Goal: Task Accomplishment & Management: Manage account settings

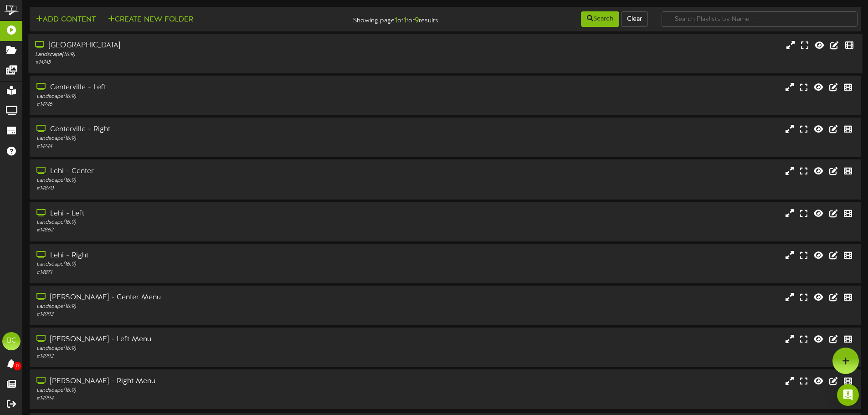
click at [128, 51] on div "Landscape ( 16:9 )" at bounding box center [202, 55] width 334 height 8
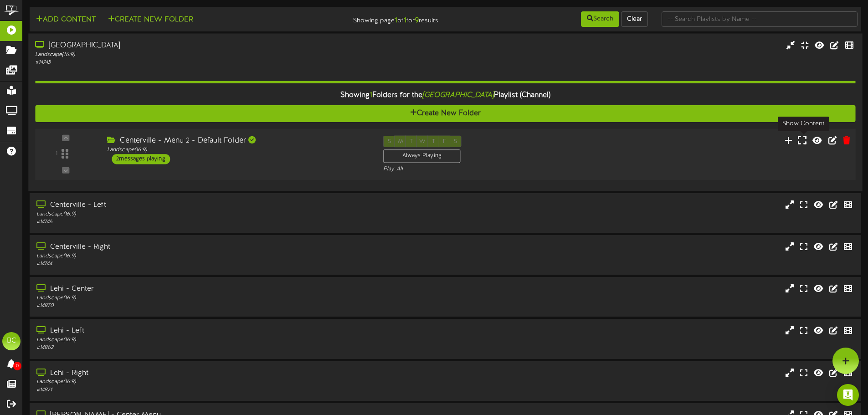
click at [800, 140] on icon at bounding box center [801, 140] width 9 height 10
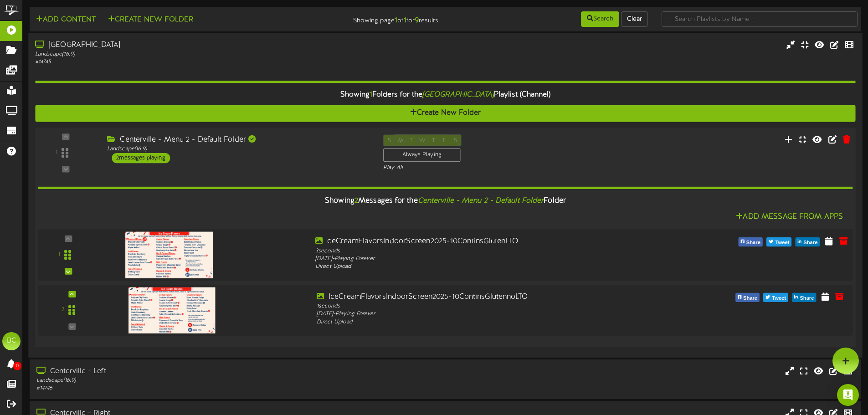
click at [174, 258] on img at bounding box center [169, 254] width 88 height 46
click at [827, 243] on icon at bounding box center [828, 240] width 9 height 10
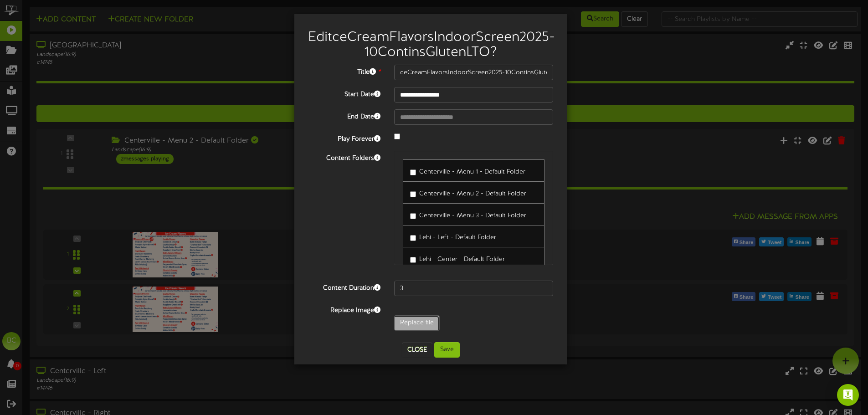
type input "**********"
type input "IceCreamFlavorsIndoorScreen2025-10GlutenFreeLTOv2"
click at [447, 358] on button "Save" at bounding box center [447, 349] width 26 height 15
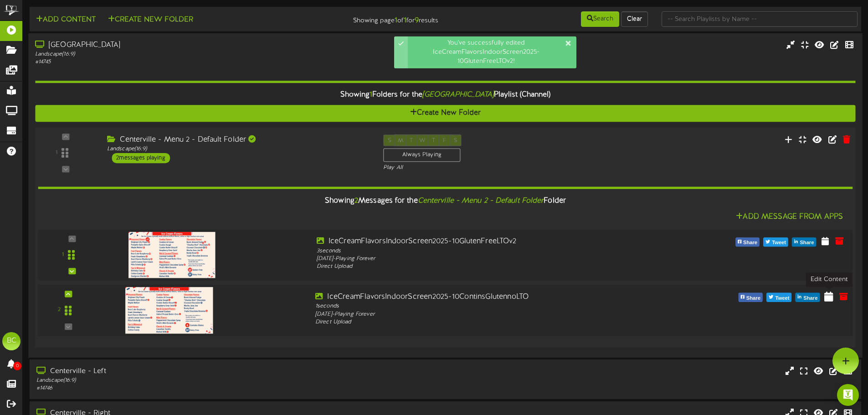
click at [826, 298] on icon at bounding box center [828, 296] width 9 height 10
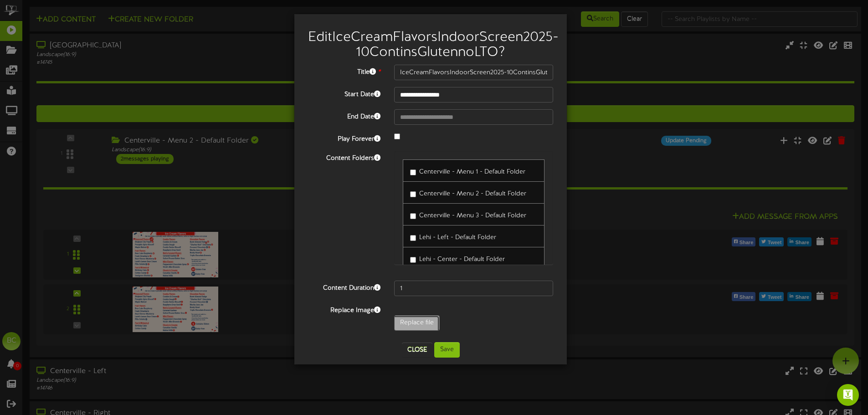
type input "**********"
click at [411, 357] on button "Close" at bounding box center [417, 349] width 31 height 15
type input "IceCreamFlavorsIndoorScreen2025-10ContinsGlutennoLTO"
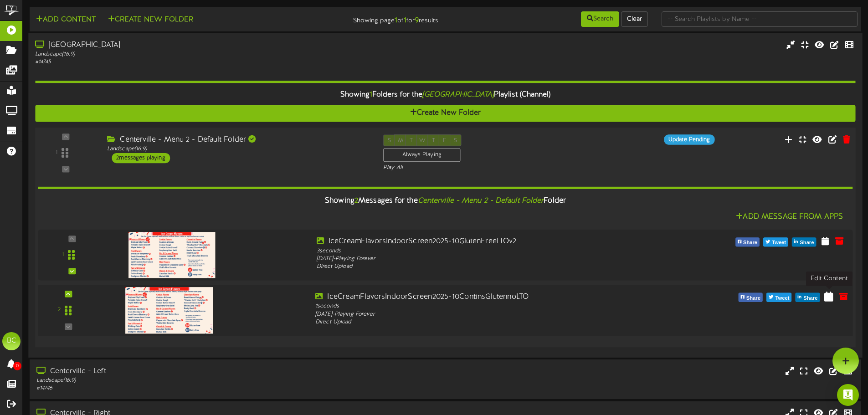
click at [828, 300] on icon at bounding box center [828, 296] width 9 height 10
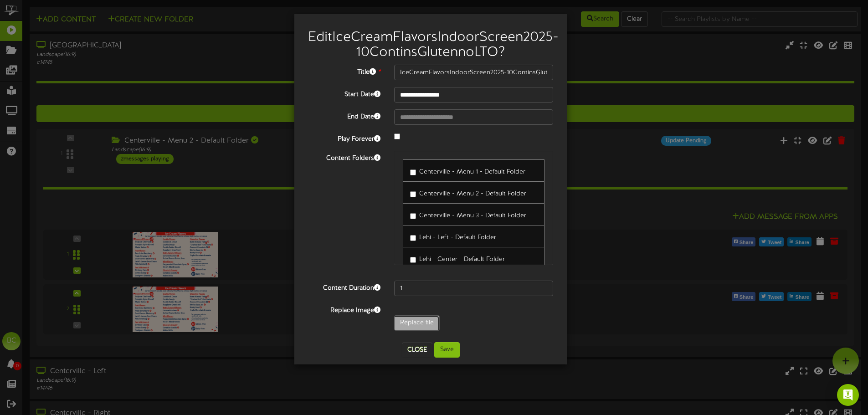
type input "**********"
type input "IceCreamFlavorsIndoorScreen2025-10GlutenFreeNoLTOv2"
click at [448, 358] on button "Save" at bounding box center [447, 349] width 26 height 15
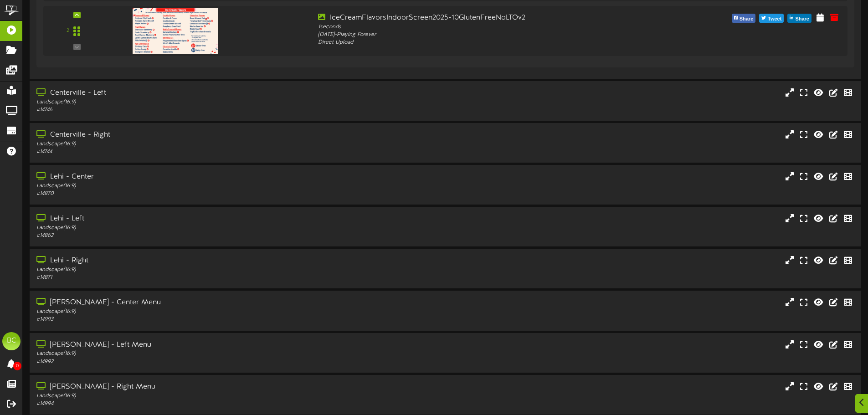
scroll to position [283, 0]
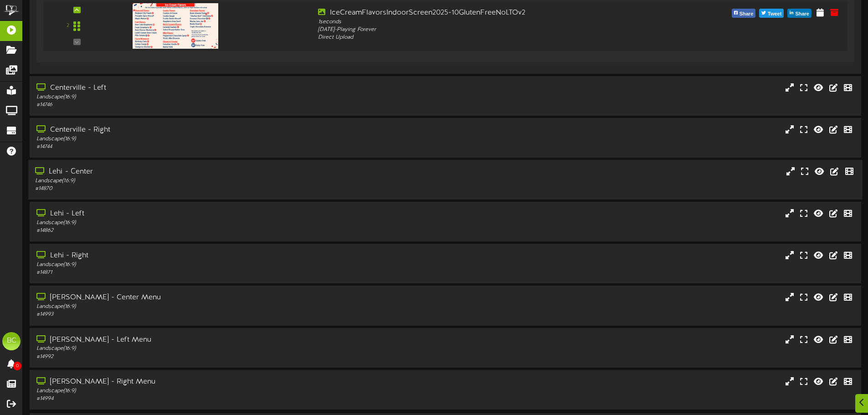
click at [111, 184] on div "Landscape ( 16:9 )" at bounding box center [202, 181] width 334 height 8
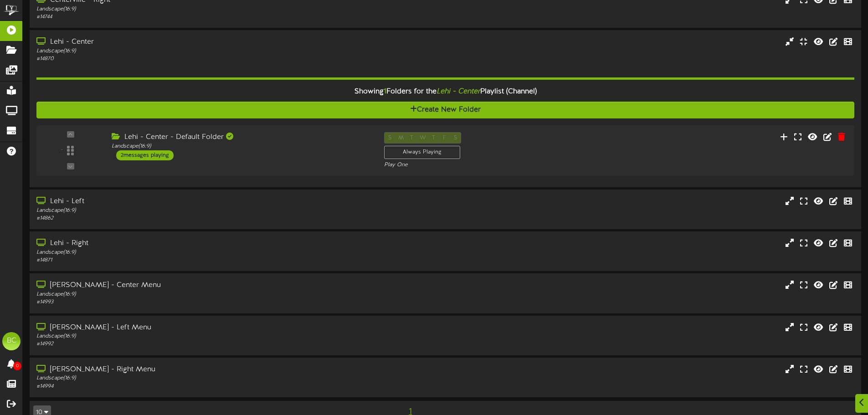
scroll to position [410, 0]
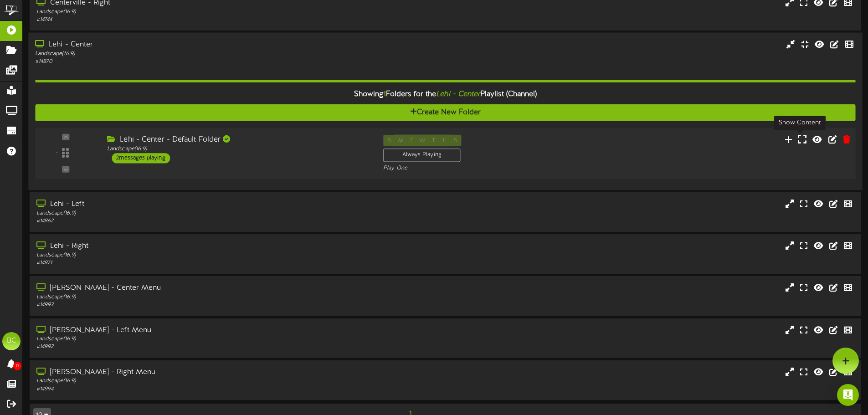
click at [804, 140] on icon at bounding box center [801, 139] width 9 height 10
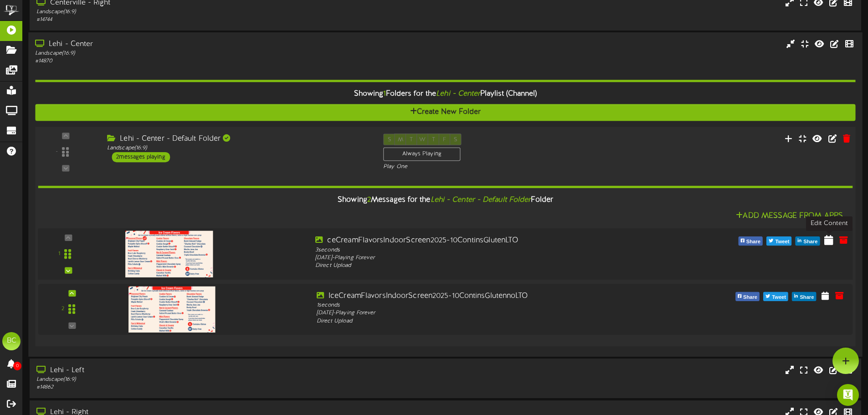
click at [827, 244] on icon at bounding box center [828, 240] width 9 height 10
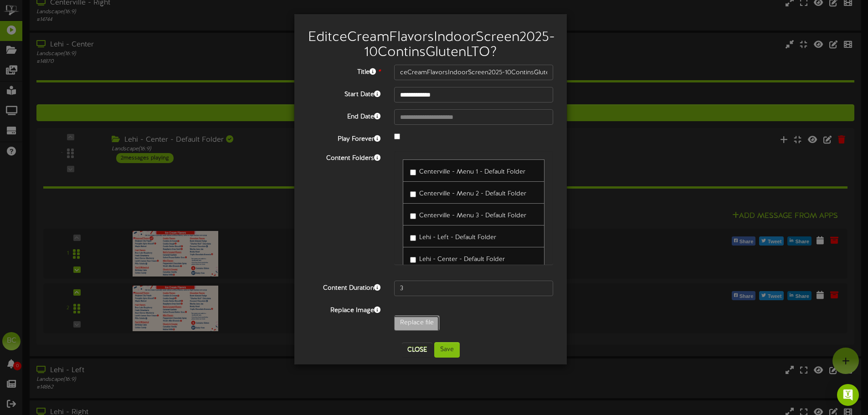
type input "**********"
type input "IceCreamFlavorsIndoorScreen2025-10GlutenFreeLTOv2"
click at [448, 358] on button "Save" at bounding box center [447, 349] width 26 height 15
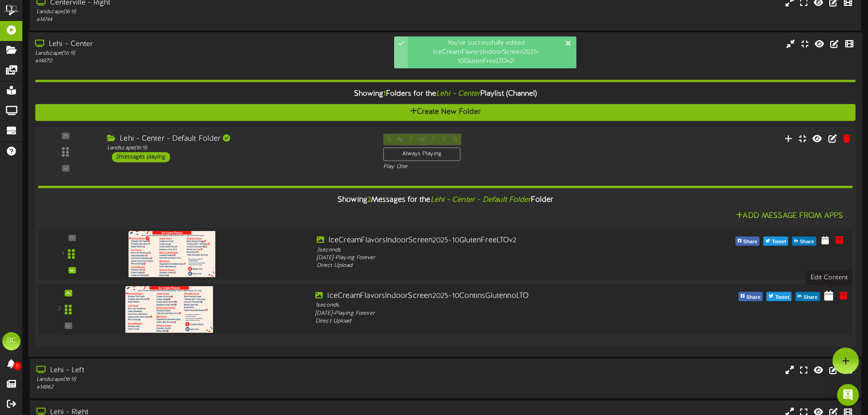
click at [830, 300] on icon at bounding box center [828, 295] width 9 height 10
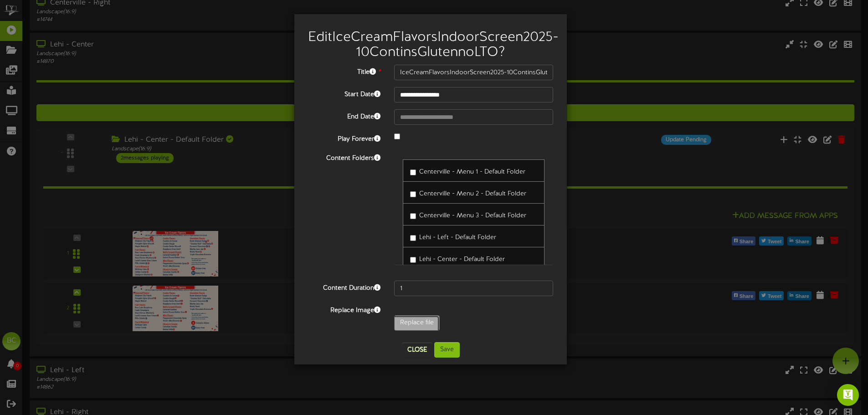
type input "**********"
type input "IceCreamFlavorsIndoorScreen2025-10GlutenFreeNoLTOv2"
click at [454, 358] on button "Save" at bounding box center [447, 349] width 26 height 15
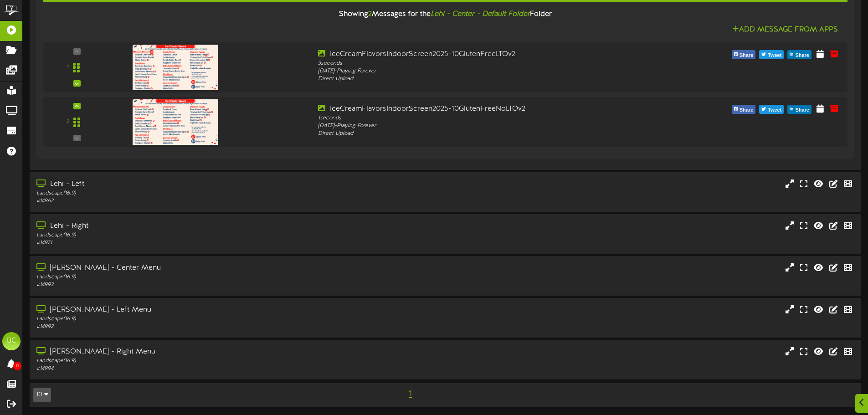
scroll to position [598, 0]
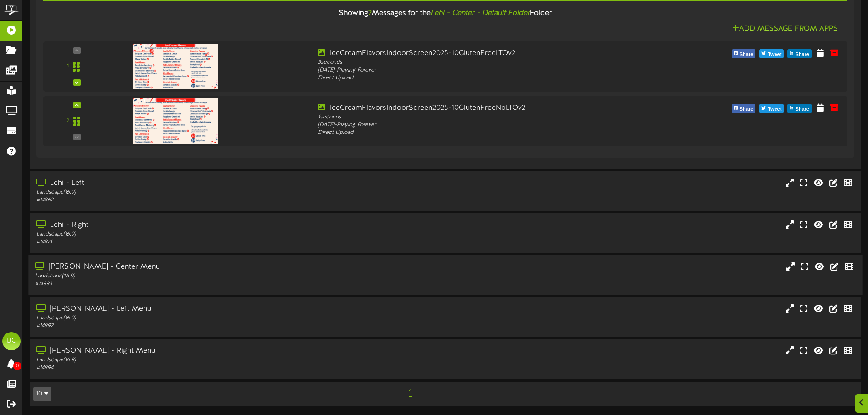
click at [141, 284] on div "# 14993" at bounding box center [202, 284] width 334 height 8
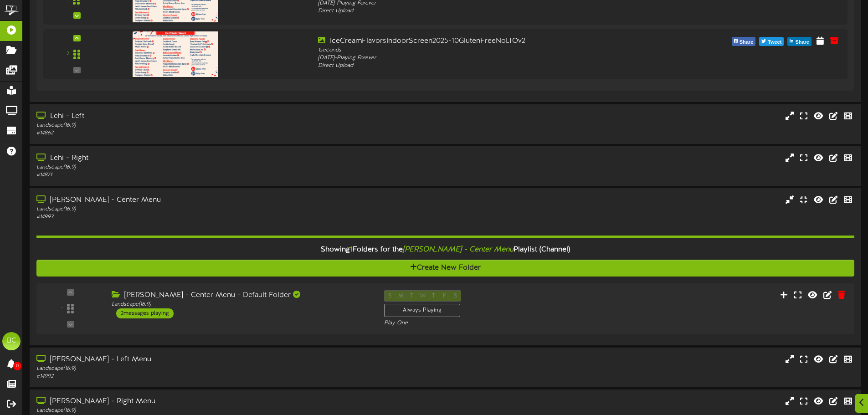
scroll to position [715, 0]
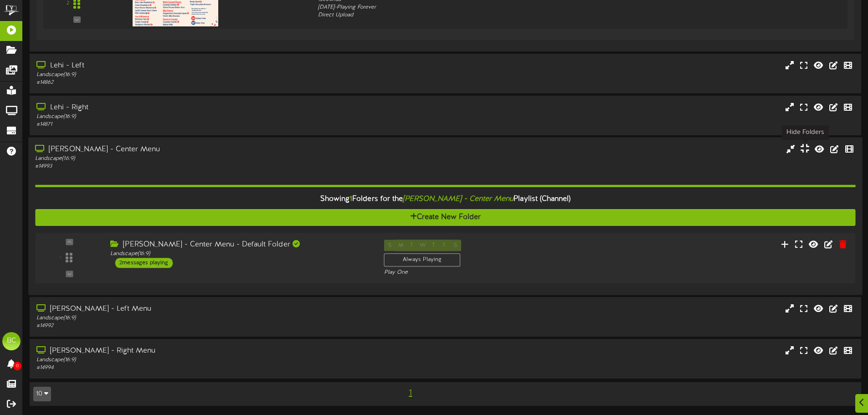
click at [805, 150] on icon at bounding box center [804, 148] width 9 height 10
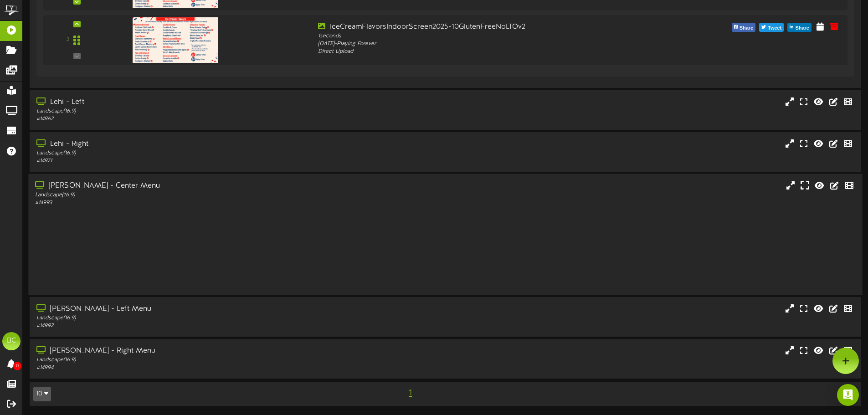
scroll to position [649, 0]
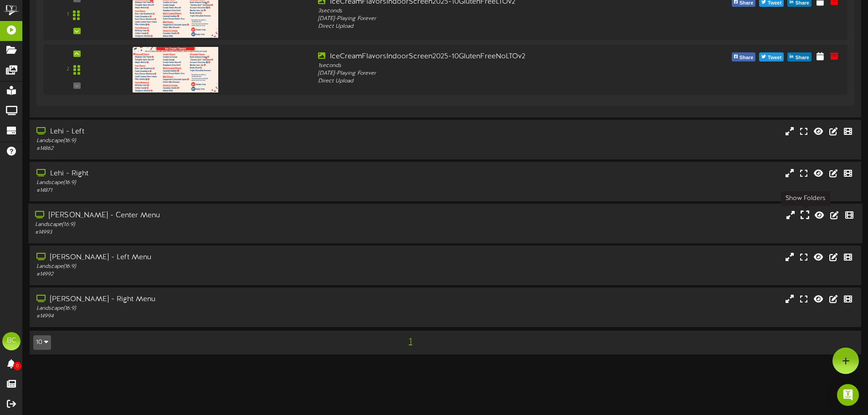
click at [803, 216] on icon at bounding box center [804, 215] width 9 height 10
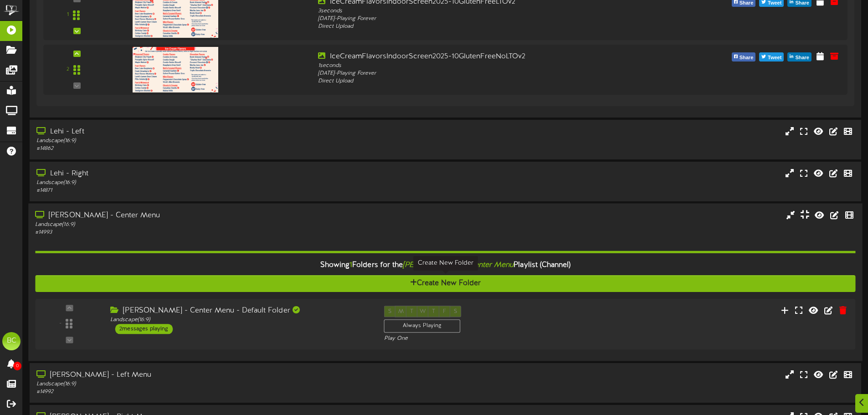
scroll to position [715, 0]
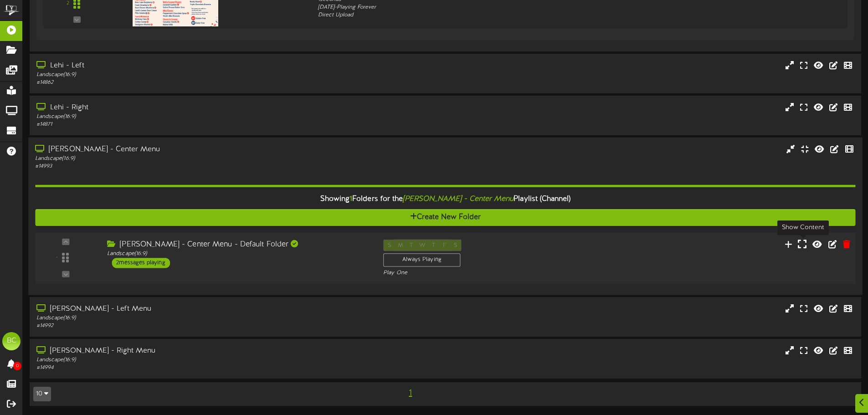
click at [795, 244] on button at bounding box center [802, 245] width 15 height 14
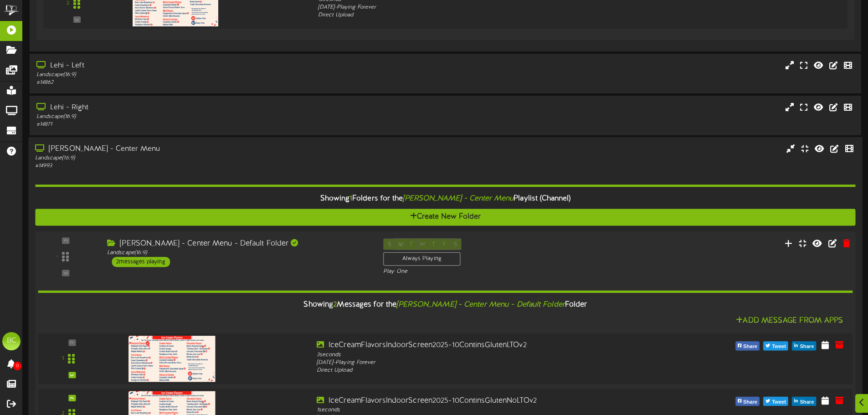
scroll to position [852, 0]
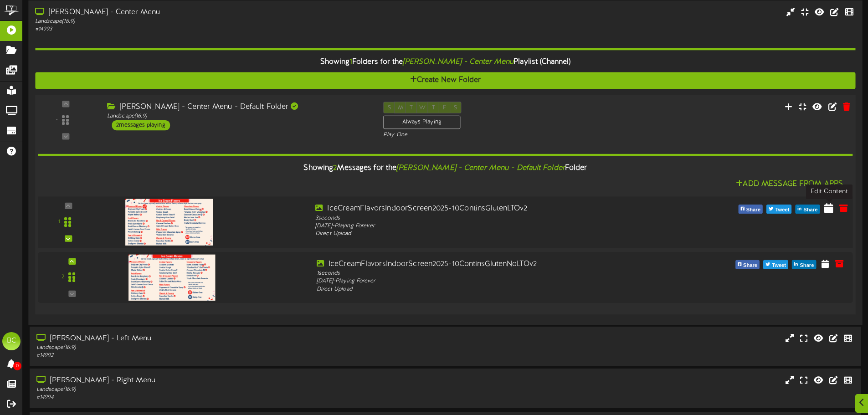
click at [828, 210] on icon at bounding box center [828, 208] width 9 height 10
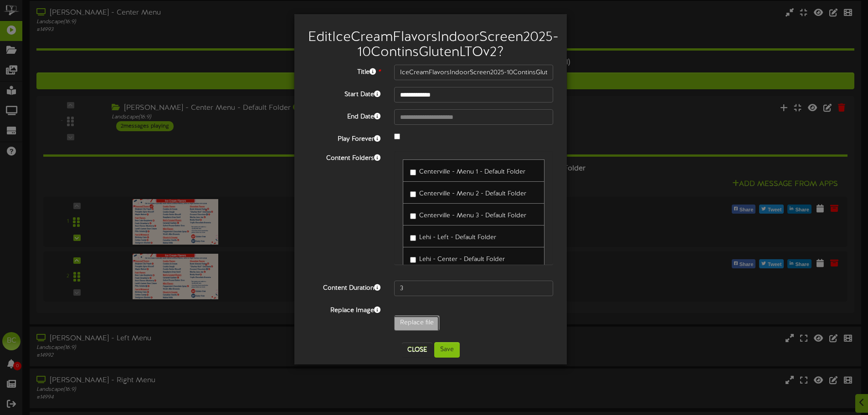
type input "**********"
type input "IceCreamFlavorsIndoorScreen2025-10GlutenFreeLTOv2"
click at [447, 358] on button "Save" at bounding box center [447, 349] width 26 height 15
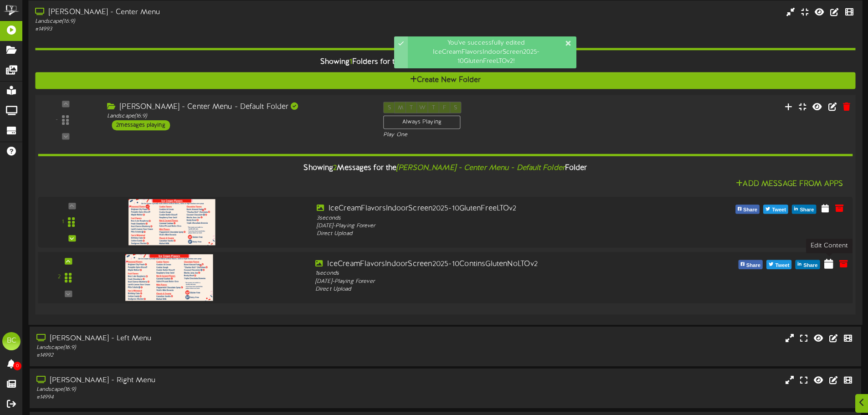
click at [832, 264] on icon at bounding box center [828, 263] width 9 height 10
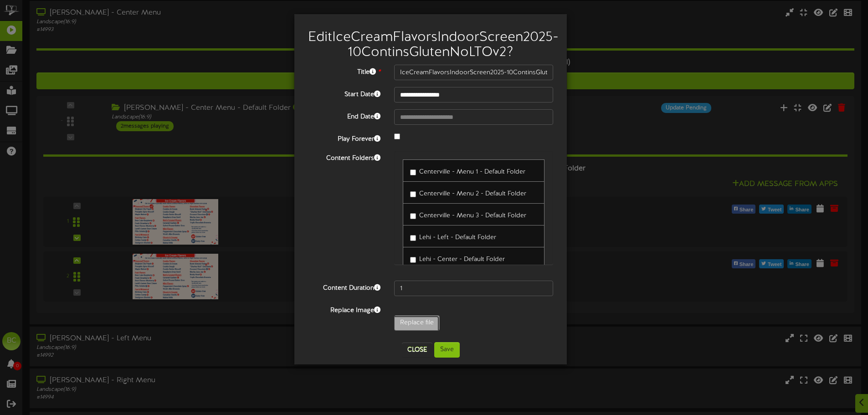
type input "**********"
type input "IceCreamFlavorsIndoorScreen2025-10GlutenFreeNoLTOv2"
click at [449, 358] on button "Save" at bounding box center [447, 349] width 26 height 15
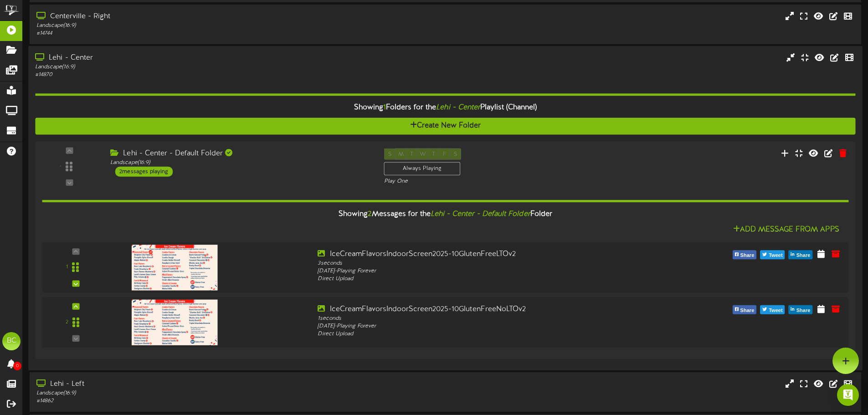
scroll to position [396, 0]
click at [849, 56] on icon at bounding box center [849, 58] width 10 height 10
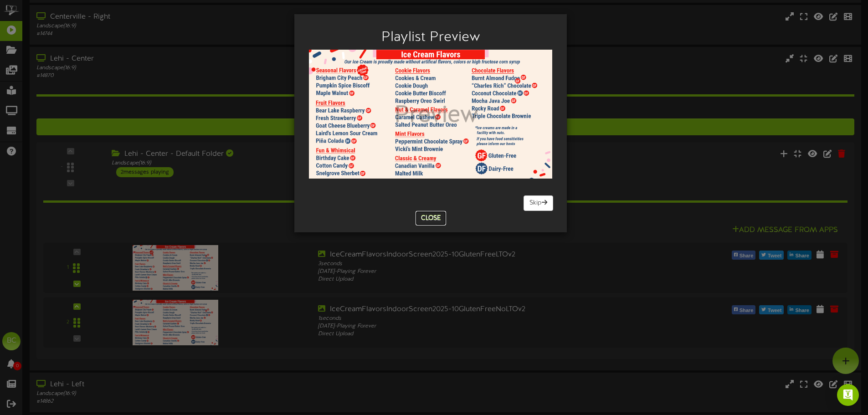
click at [437, 217] on button "Close" at bounding box center [430, 218] width 31 height 15
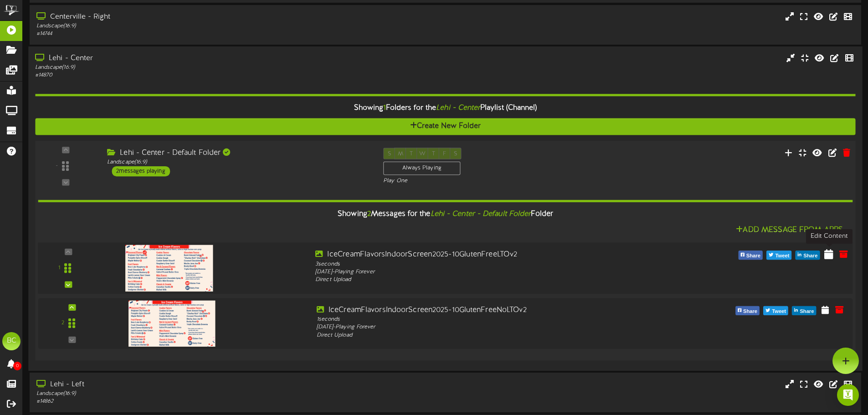
click at [828, 255] on icon at bounding box center [828, 254] width 9 height 10
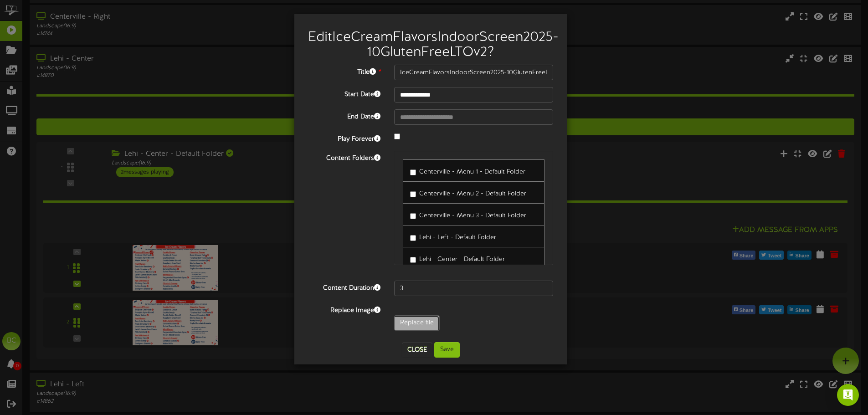
type input "**********"
type input "IceCreamFlavorsIndoorScreen2025-10GlutenFreeLTOv3"
click at [447, 358] on button "Save" at bounding box center [447, 349] width 26 height 15
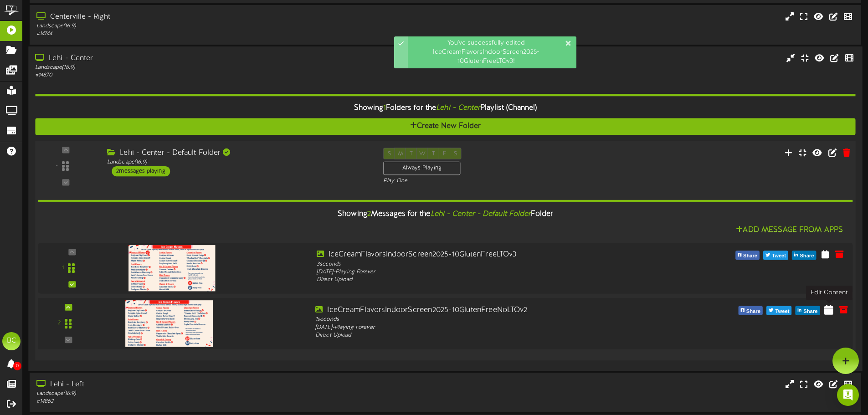
click at [828, 308] on icon at bounding box center [828, 309] width 9 height 10
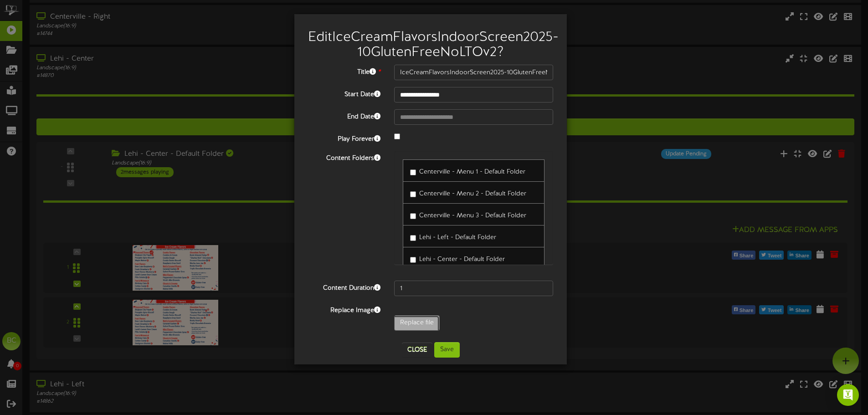
type input "**********"
type input "IceCreamFlavorsIndoorScreen2025-10GlutenFreeNoLTOv3"
click at [444, 358] on button "Save" at bounding box center [447, 349] width 26 height 15
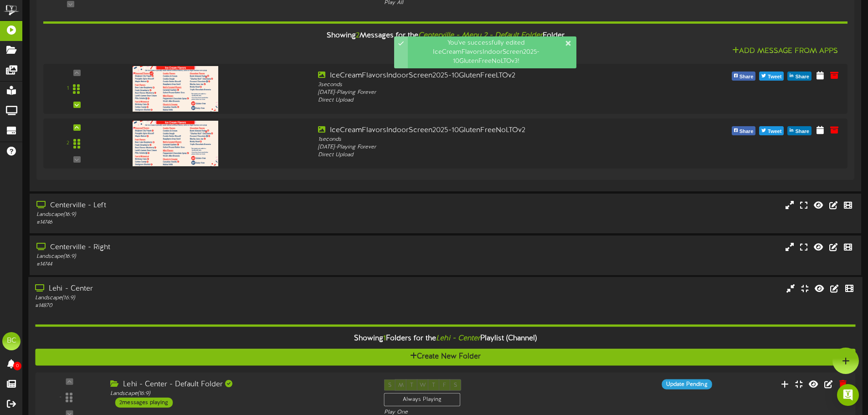
scroll to position [77, 0]
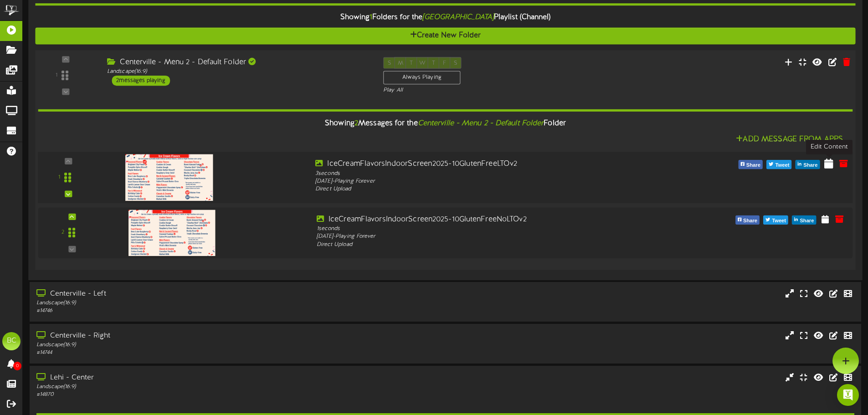
click at [826, 164] on icon at bounding box center [828, 163] width 9 height 10
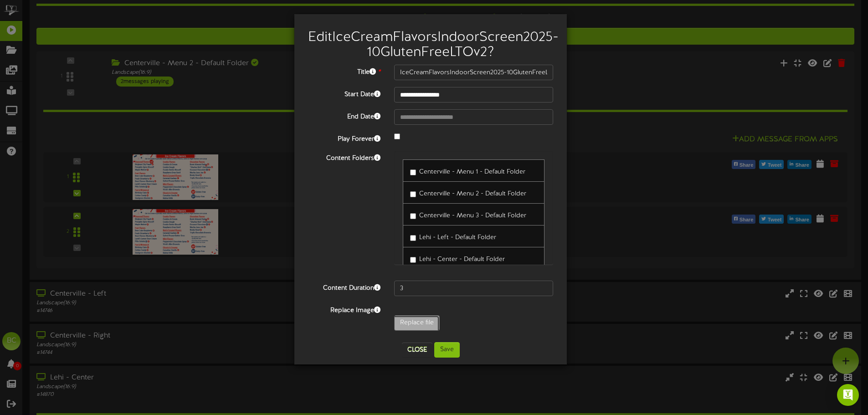
type input "**********"
type input "IceCreamFlavorsIndoorScreen2025-10GlutenFreeLTOv3"
click at [447, 358] on button "Save" at bounding box center [447, 349] width 26 height 15
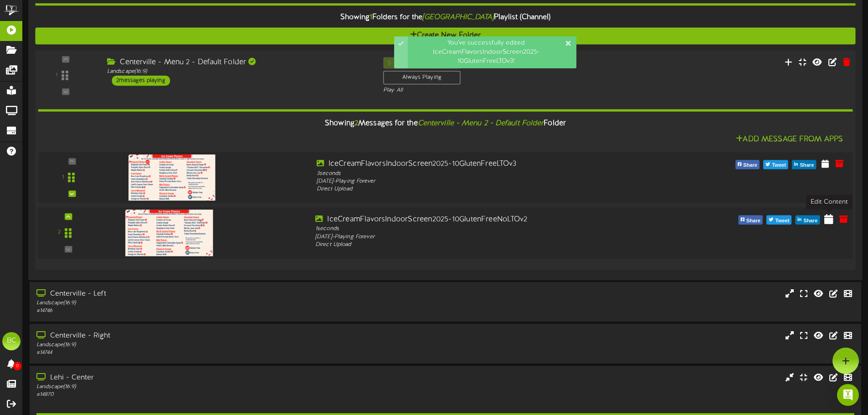
click at [830, 222] on icon at bounding box center [828, 219] width 9 height 10
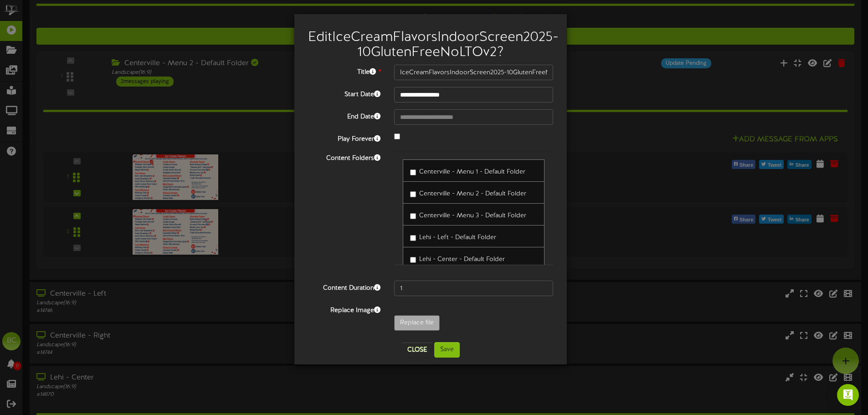
click at [419, 220] on label "Centerville - Menu 3 - Default Folder" at bounding box center [468, 214] width 116 height 12
type input "**********"
type input "IceCreamFlavorsIndoorScreen2025-10GlutenFreeNoLTOv3"
click at [449, 358] on button "Save" at bounding box center [447, 349] width 26 height 15
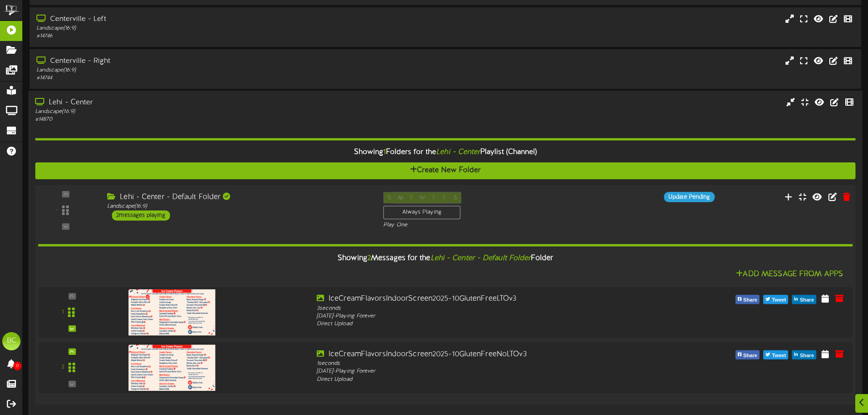
scroll to position [410, 0]
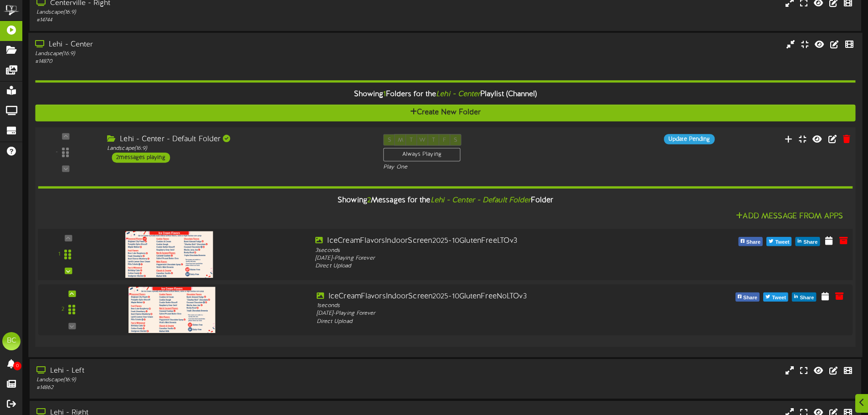
click at [194, 255] on img at bounding box center [169, 254] width 88 height 46
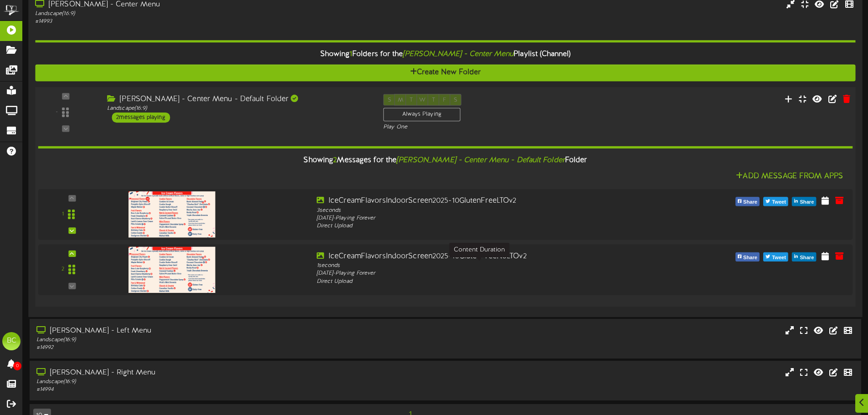
scroll to position [865, 0]
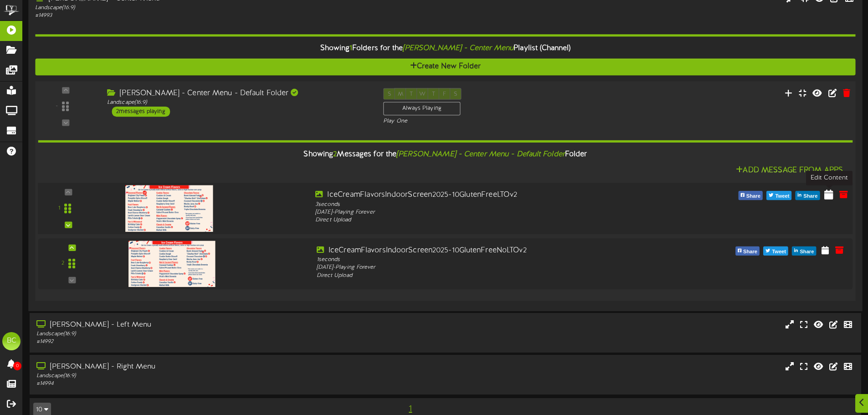
click at [831, 194] on icon at bounding box center [828, 194] width 9 height 10
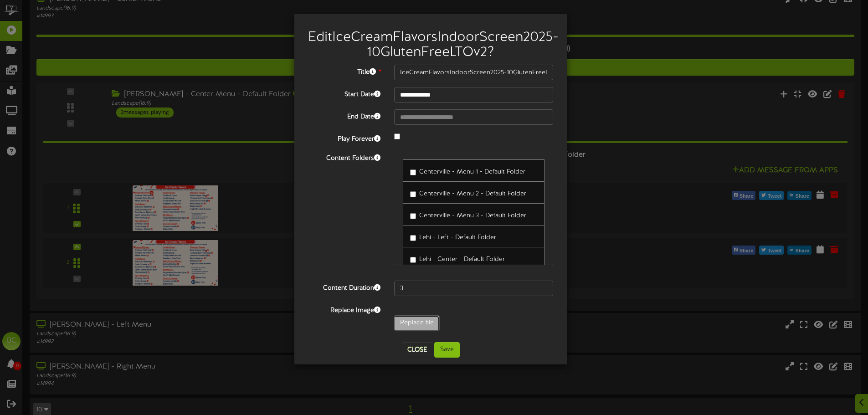
type input "**********"
type input "IceCreamFlavorsIndoorScreen2025-10GlutenFreeLTOv3"
click at [449, 358] on button "Save" at bounding box center [447, 349] width 26 height 15
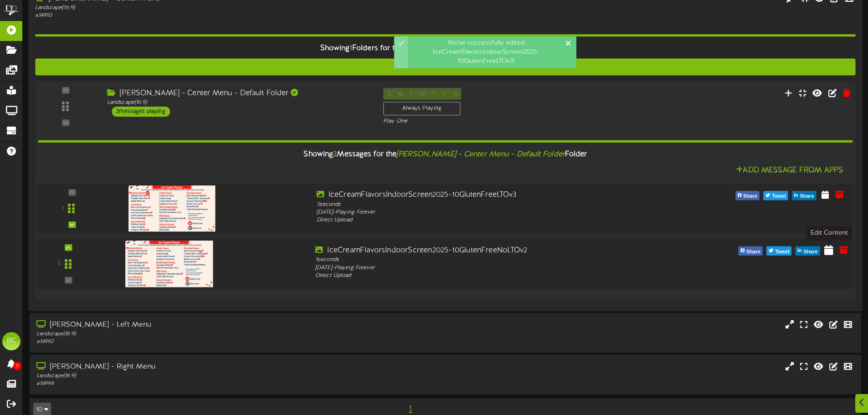
click at [828, 251] on icon at bounding box center [828, 250] width 9 height 10
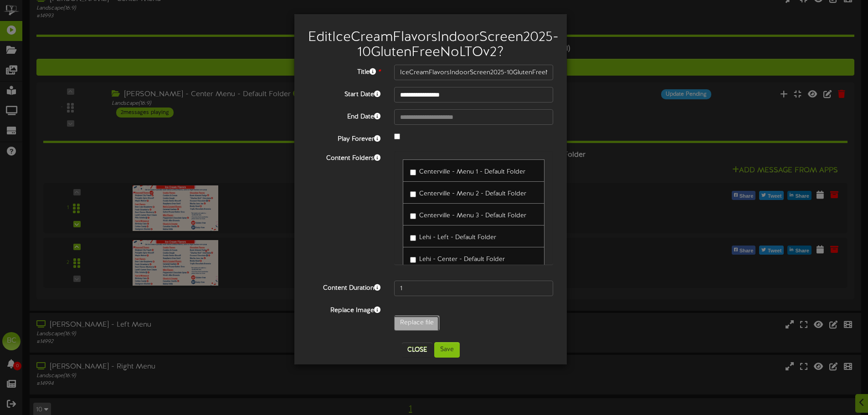
type input "**********"
type input "IceCreamFlavorsIndoorScreen2025-10GlutenFreeNoLTOv3"
click at [453, 358] on button "Save" at bounding box center [447, 349] width 26 height 15
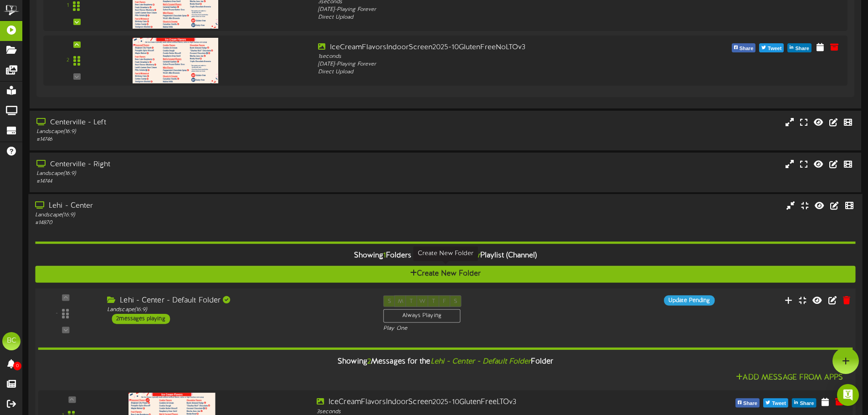
scroll to position [0, 0]
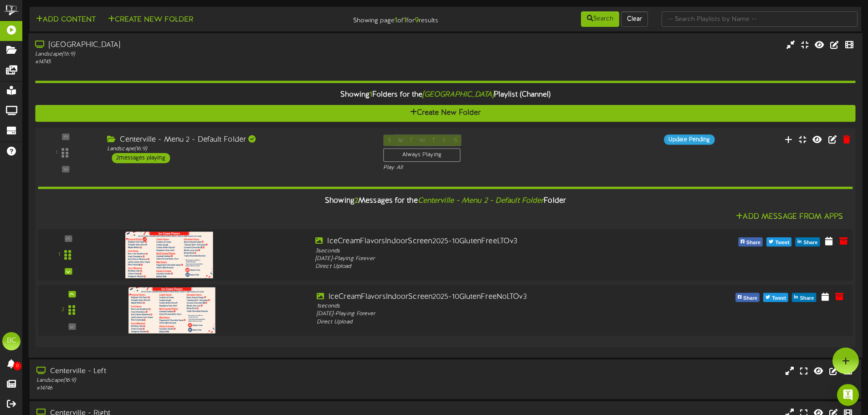
click at [158, 247] on img at bounding box center [169, 254] width 88 height 46
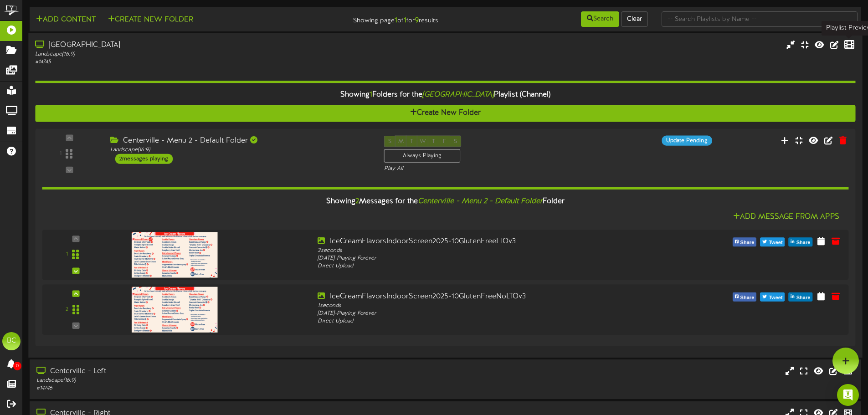
click at [850, 42] on icon at bounding box center [849, 45] width 10 height 10
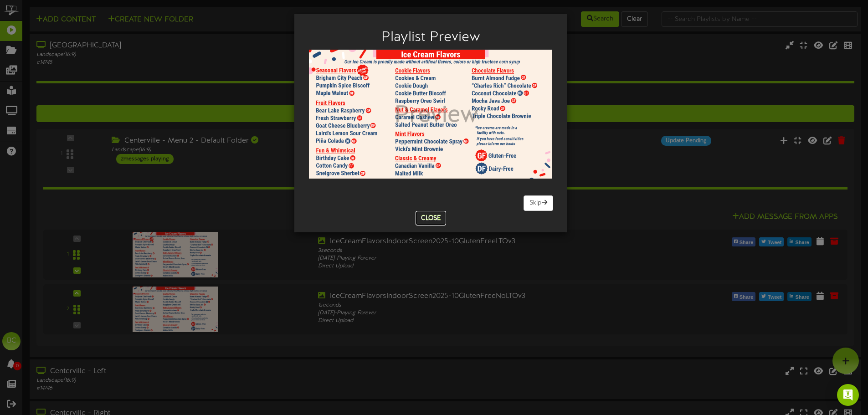
click at [437, 219] on button "Close" at bounding box center [430, 218] width 31 height 15
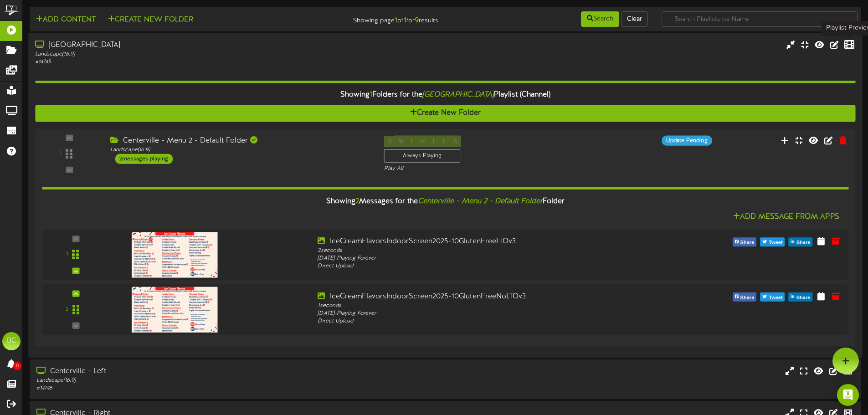
click at [851, 46] on icon at bounding box center [849, 45] width 10 height 10
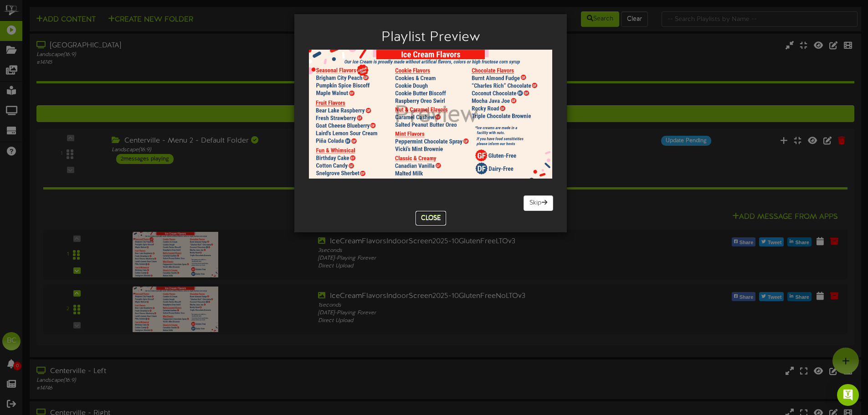
click at [425, 217] on button "Close" at bounding box center [430, 218] width 31 height 15
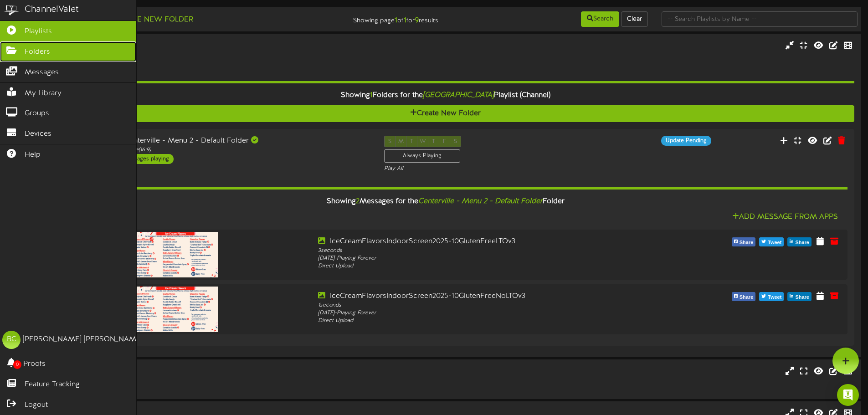
click at [40, 52] on span "Folders" at bounding box center [38, 52] width 26 height 10
